Goal: Register for event/course

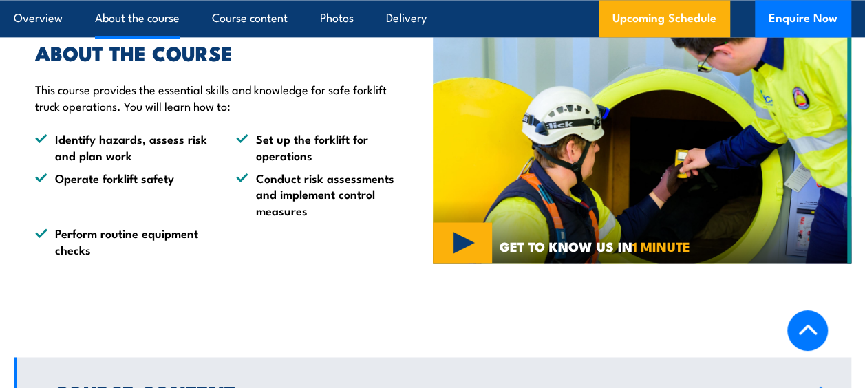
scroll to position [964, 0]
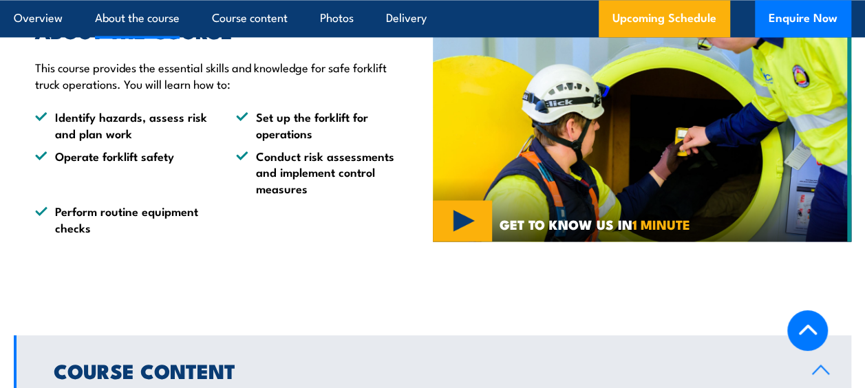
click at [476, 211] on img at bounding box center [642, 128] width 419 height 226
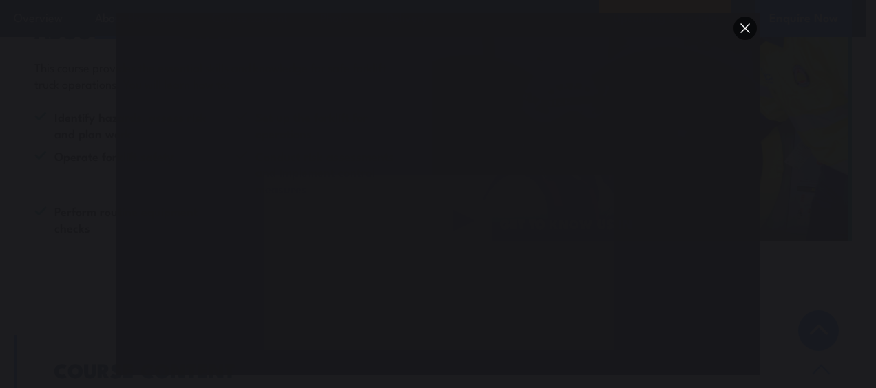
click at [753, 31] on button "You can close this modal content with the ESC key" at bounding box center [744, 28] width 23 height 23
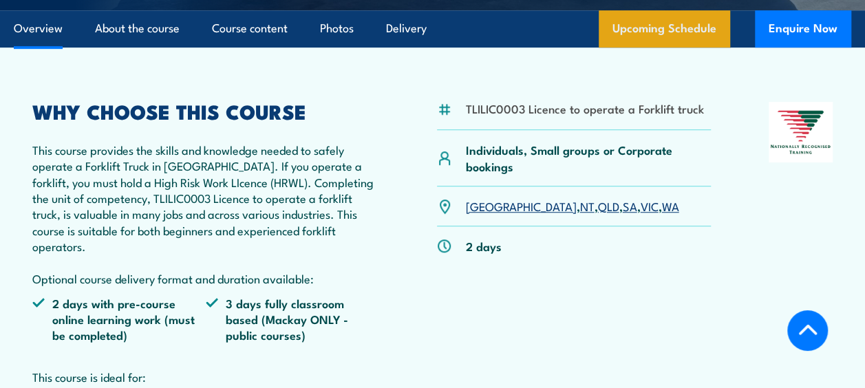
scroll to position [207, 0]
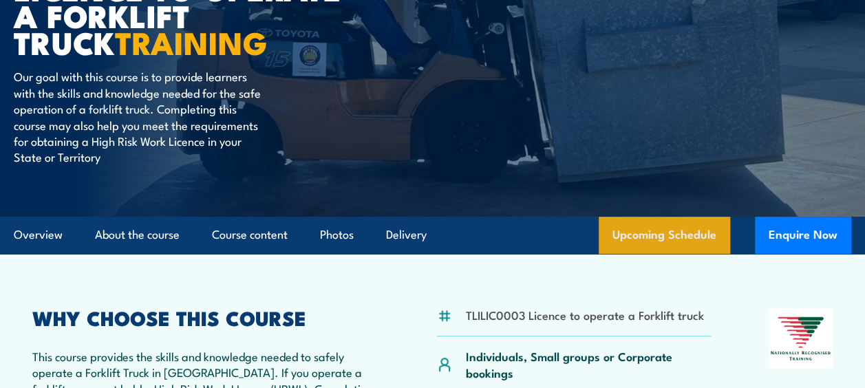
click at [698, 245] on link "Upcoming Schedule" at bounding box center [665, 235] width 132 height 37
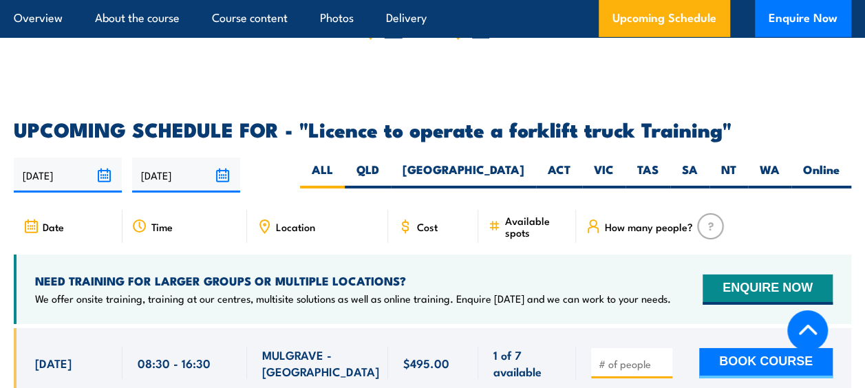
scroll to position [2269, 0]
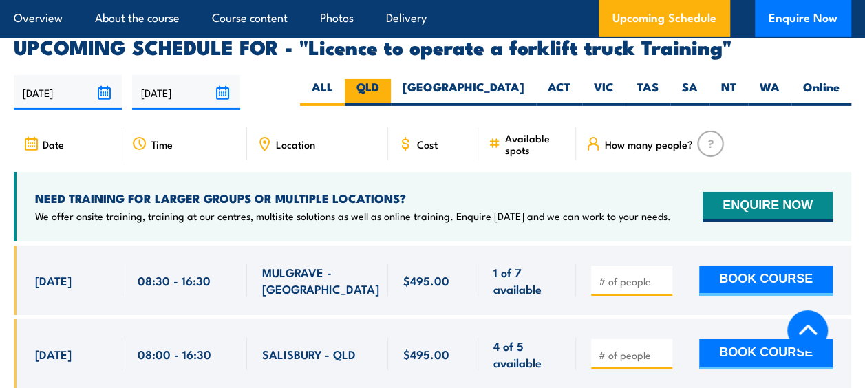
click at [391, 79] on label "QLD" at bounding box center [368, 92] width 46 height 27
click at [388, 79] on input "QLD" at bounding box center [383, 83] width 9 height 9
radio input "true"
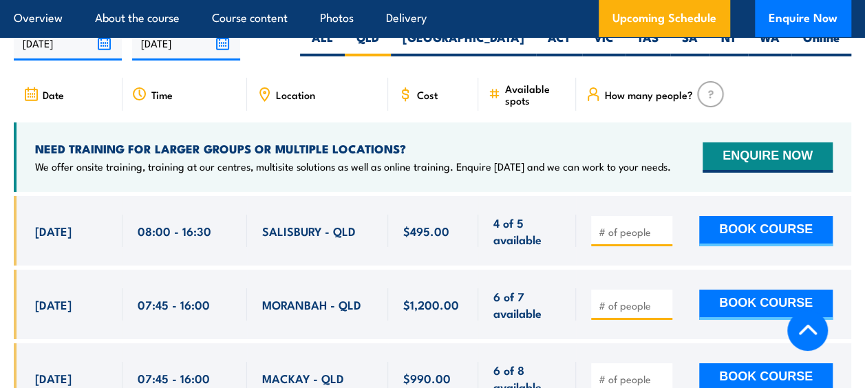
scroll to position [2338, 0]
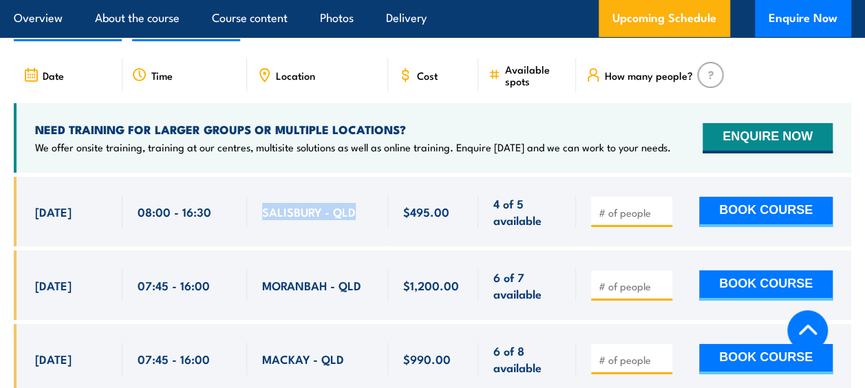
drag, startPoint x: 258, startPoint y: 174, endPoint x: 374, endPoint y: 172, distance: 116.4
click at [374, 177] on div "SALISBURY - QLD" at bounding box center [317, 212] width 141 height 70
copy span "SALISBURY - QLD"
